Goal: Task Accomplishment & Management: Complete application form

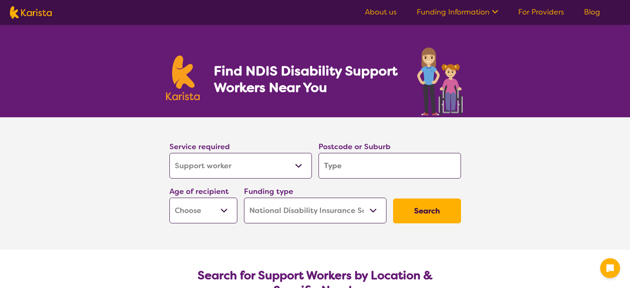
select select "Support worker"
select select "NDIS"
select select "Support worker"
select select "NDIS"
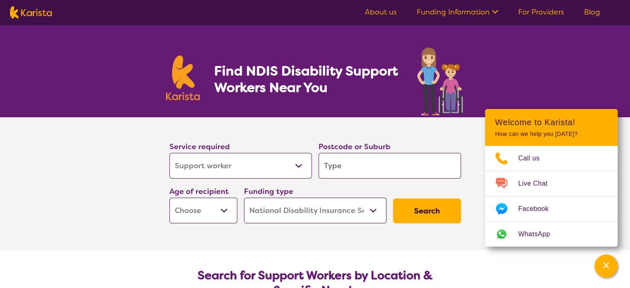
click at [355, 160] on input "search" at bounding box center [390, 166] width 143 height 26
type input "2"
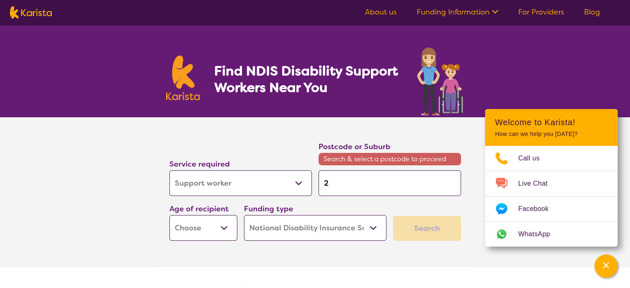
type input "26"
type input "262"
type input "2627"
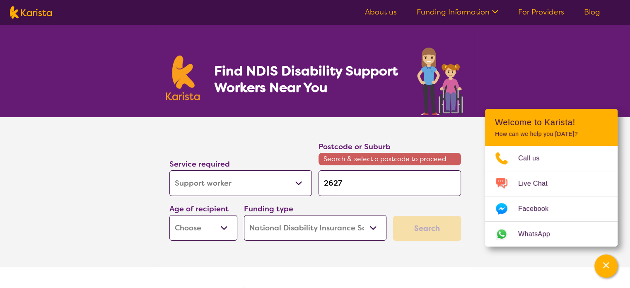
type input "2627"
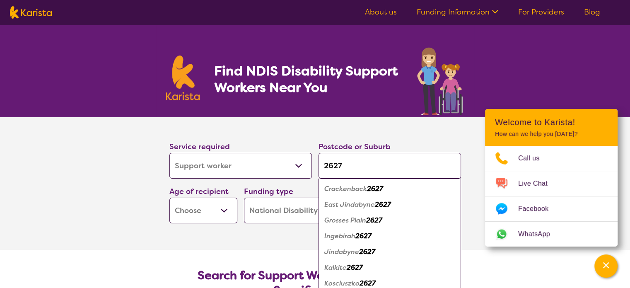
type input "2627"
click at [360, 200] on em "East Jindabyne" at bounding box center [349, 204] width 51 height 9
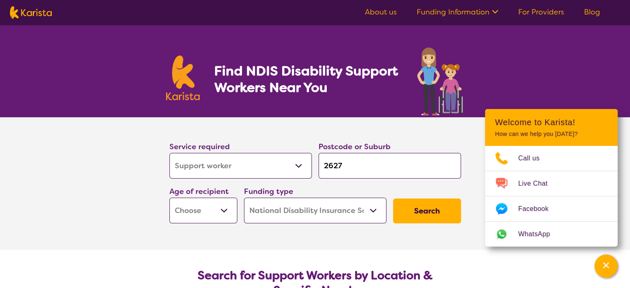
click at [207, 210] on select "Early Childhood - 0 to 9 Child - 10 to 11 Adolescent - 12 to 17 Adult - 18 to 6…" at bounding box center [203, 211] width 68 height 26
select select "EC"
click at [169, 198] on select "Early Childhood - 0 to 9 Child - 10 to 11 Adolescent - 12 to 17 Adult - 18 to 6…" at bounding box center [203, 211] width 68 height 26
select select "EC"
click at [418, 210] on button "Search" at bounding box center [427, 210] width 68 height 25
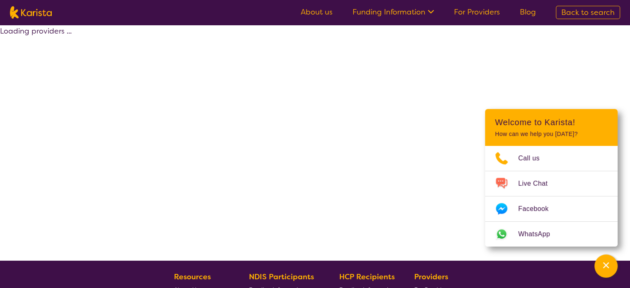
select select "NDIS"
select select "Support worker"
select select "EC"
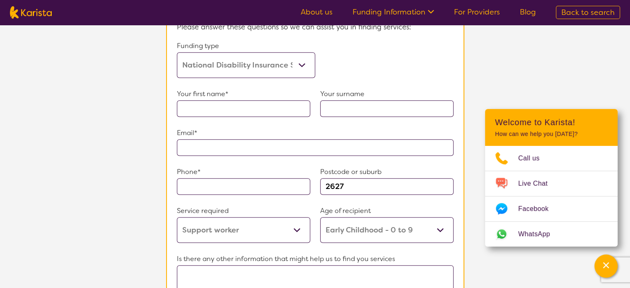
scroll to position [580, 0]
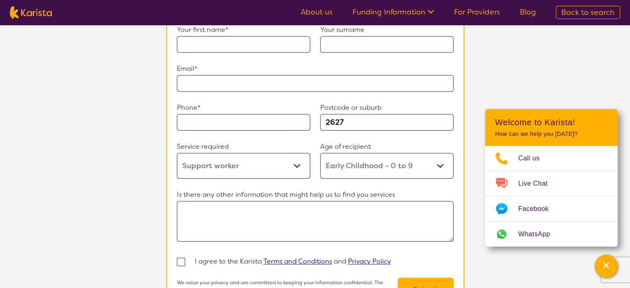
click at [260, 164] on select "Allied Health Assistant Assessment ([MEDICAL_DATA] or [MEDICAL_DATA]) Behaviour…" at bounding box center [243, 166] width 133 height 26
click at [261, 164] on select "Allied Health Assistant Assessment ([MEDICAL_DATA] or [MEDICAL_DATA]) Behaviour…" at bounding box center [243, 166] width 133 height 26
click at [201, 116] on input "text" at bounding box center [243, 122] width 133 height 17
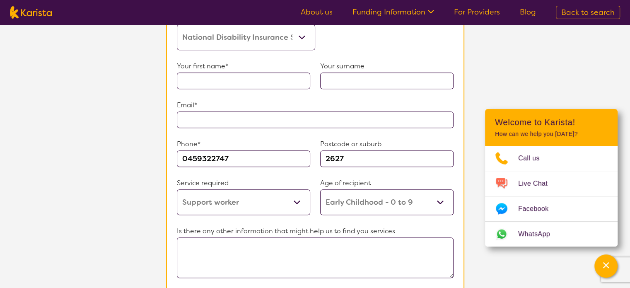
scroll to position [497, 0]
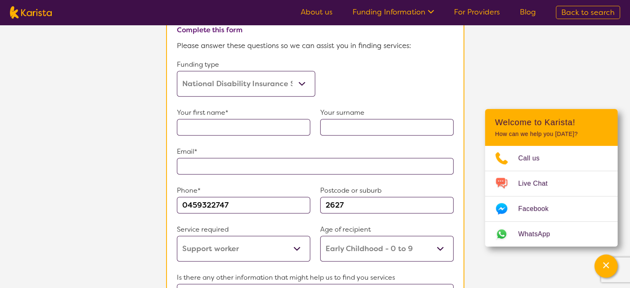
type input "0459322747"
click at [218, 119] on input "text" at bounding box center [243, 127] width 133 height 17
type input "Sandeep"
click at [377, 122] on input "text" at bounding box center [386, 127] width 133 height 17
type input "kaur"
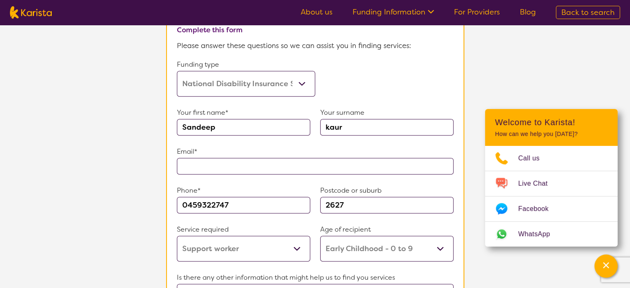
click at [273, 158] on input "text" at bounding box center [315, 166] width 277 height 17
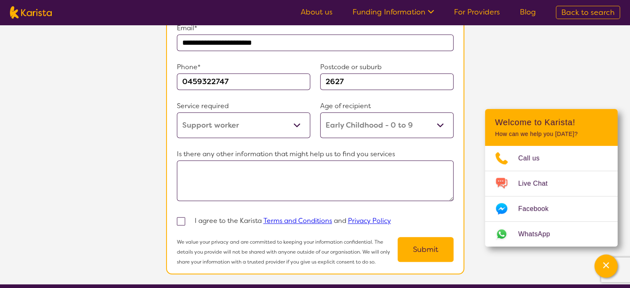
scroll to position [622, 0]
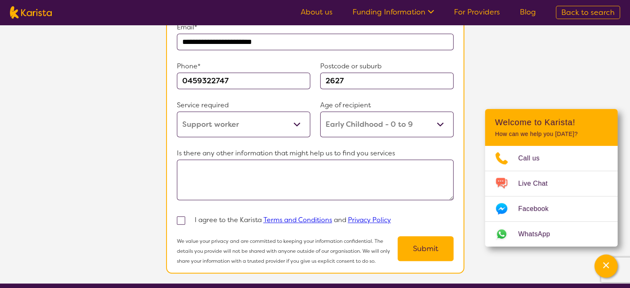
type input "**********"
drag, startPoint x: 178, startPoint y: 215, endPoint x: 263, endPoint y: 232, distance: 86.1
click at [181, 218] on span at bounding box center [181, 220] width 8 height 8
click at [189, 218] on input "checkbox" at bounding box center [191, 219] width 5 height 5
checkbox input "true"
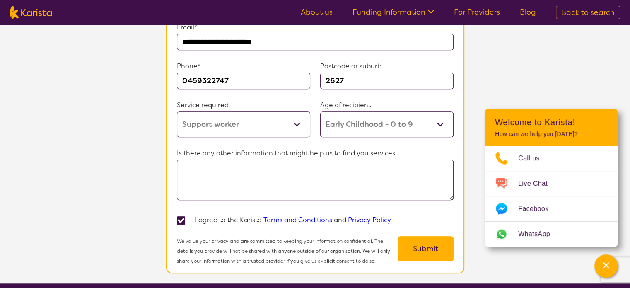
click at [412, 247] on button "Submit" at bounding box center [426, 248] width 56 height 25
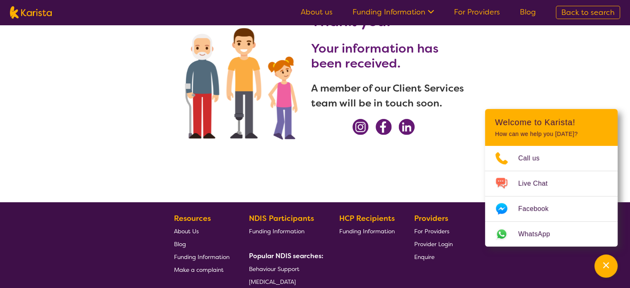
scroll to position [0, 0]
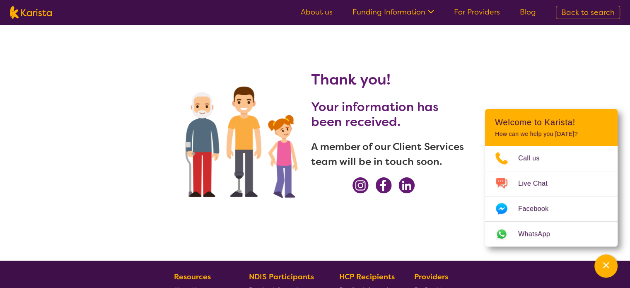
select select "Support worker"
select select "EC"
select select "NDIS"
select select "Support worker"
select select "EC"
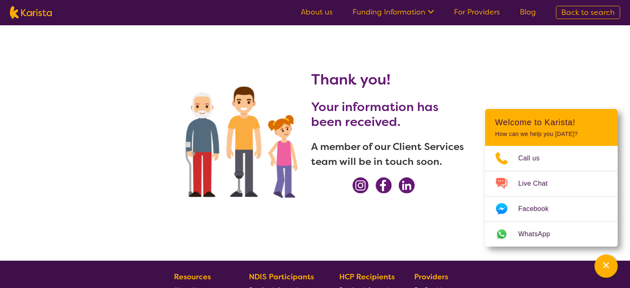
select select "NDIS"
